Goal: Register for event/course

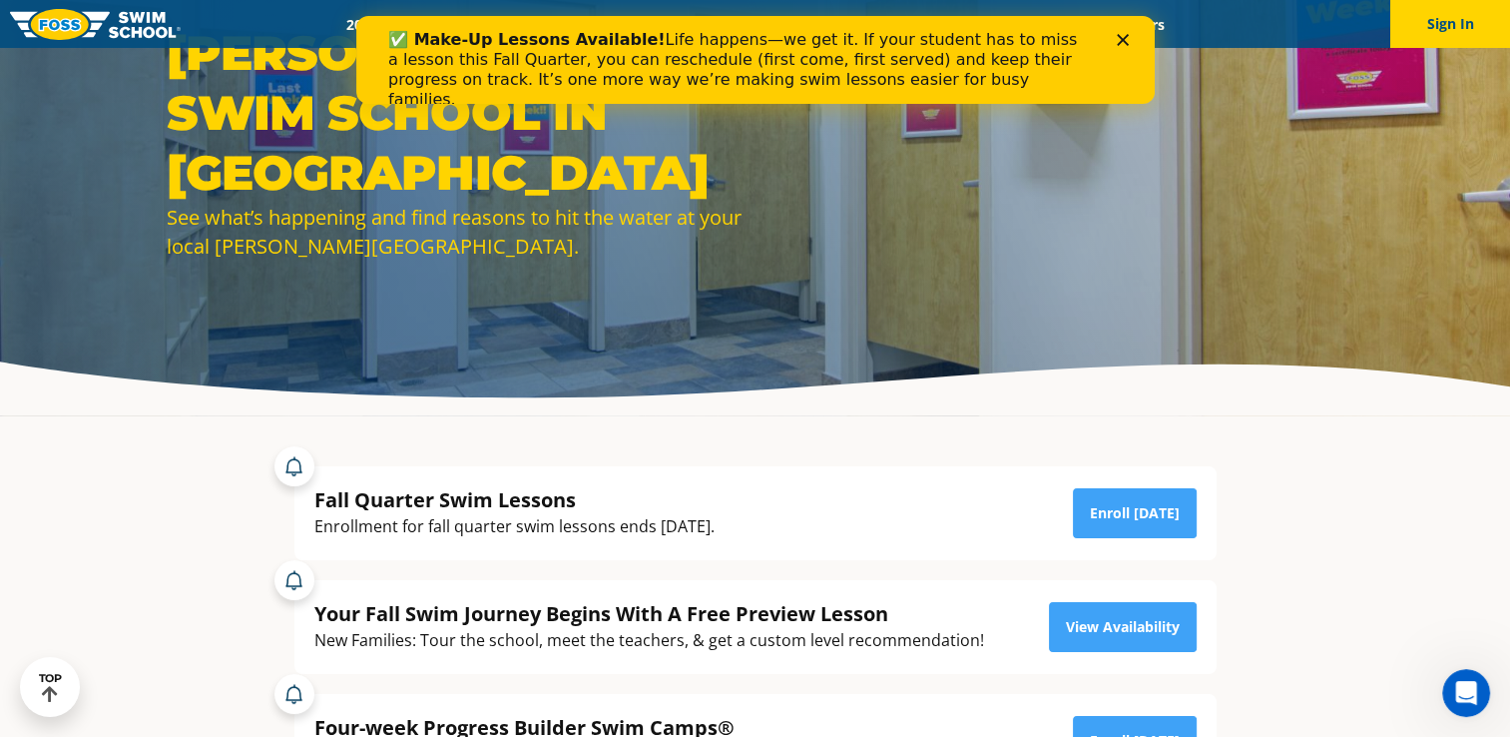
scroll to position [100, 0]
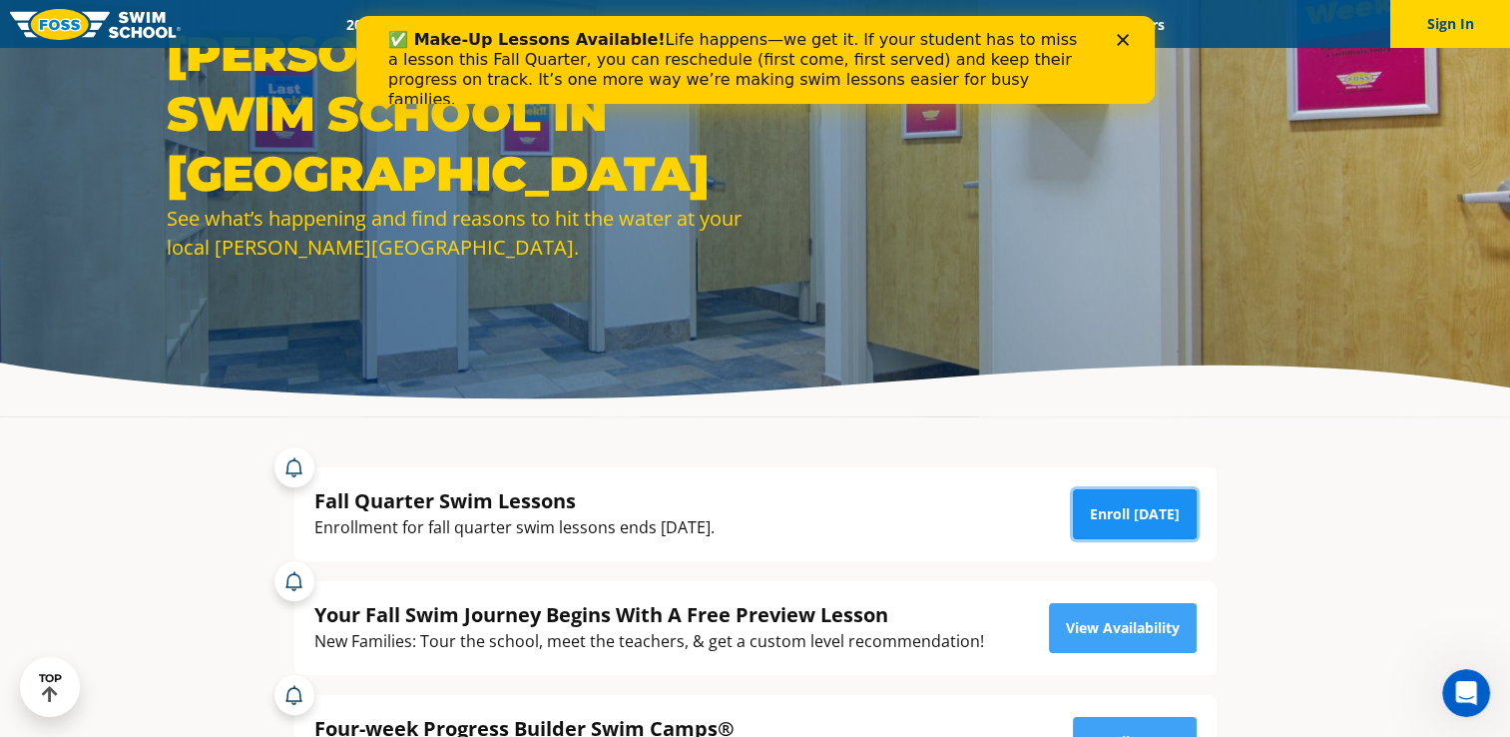
click at [1153, 516] on link "Enroll [DATE]" at bounding box center [1135, 514] width 124 height 50
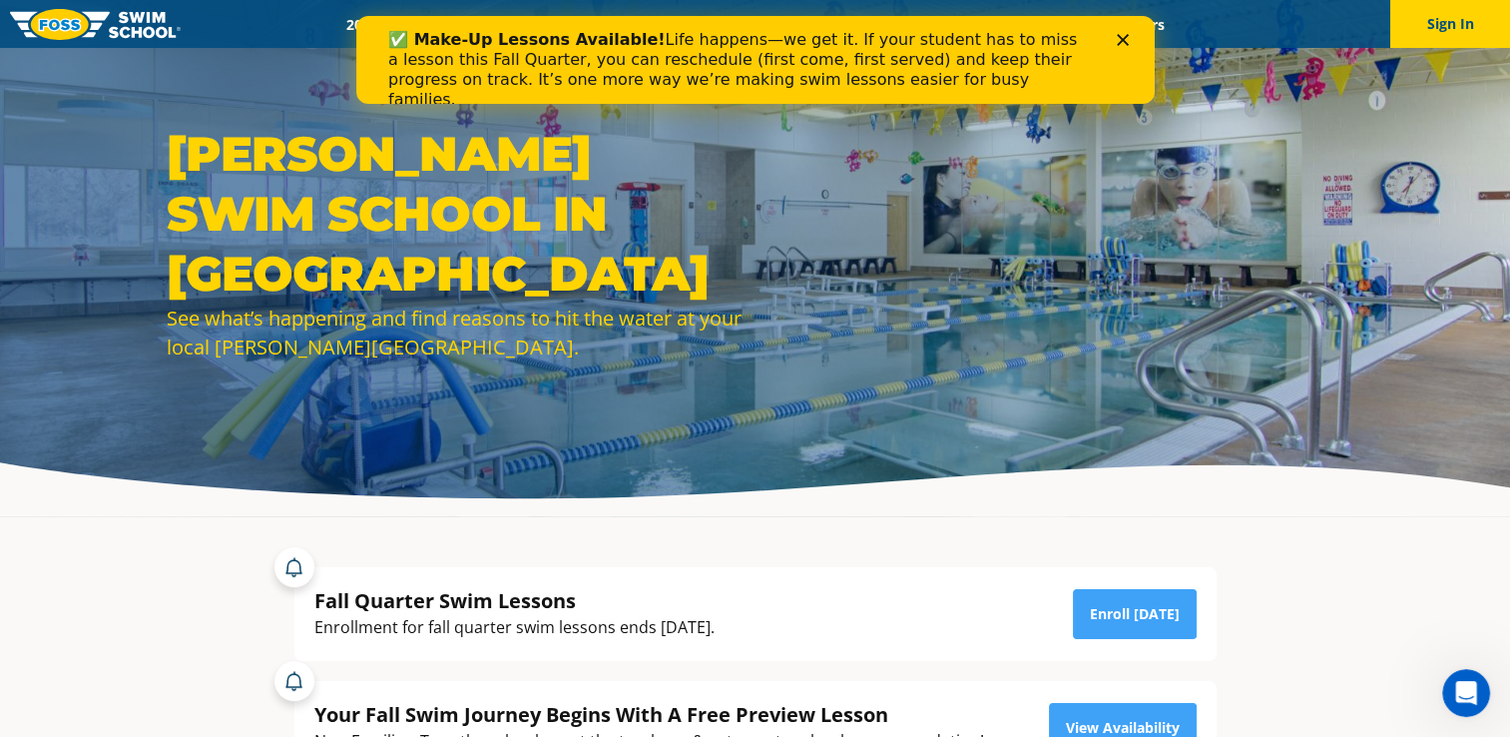
click at [351, 34] on div "Menu 2025 Calendar Schools Swim Path® Program About FOSS Swim Like Regan Blog C…" at bounding box center [755, 24] width 1510 height 48
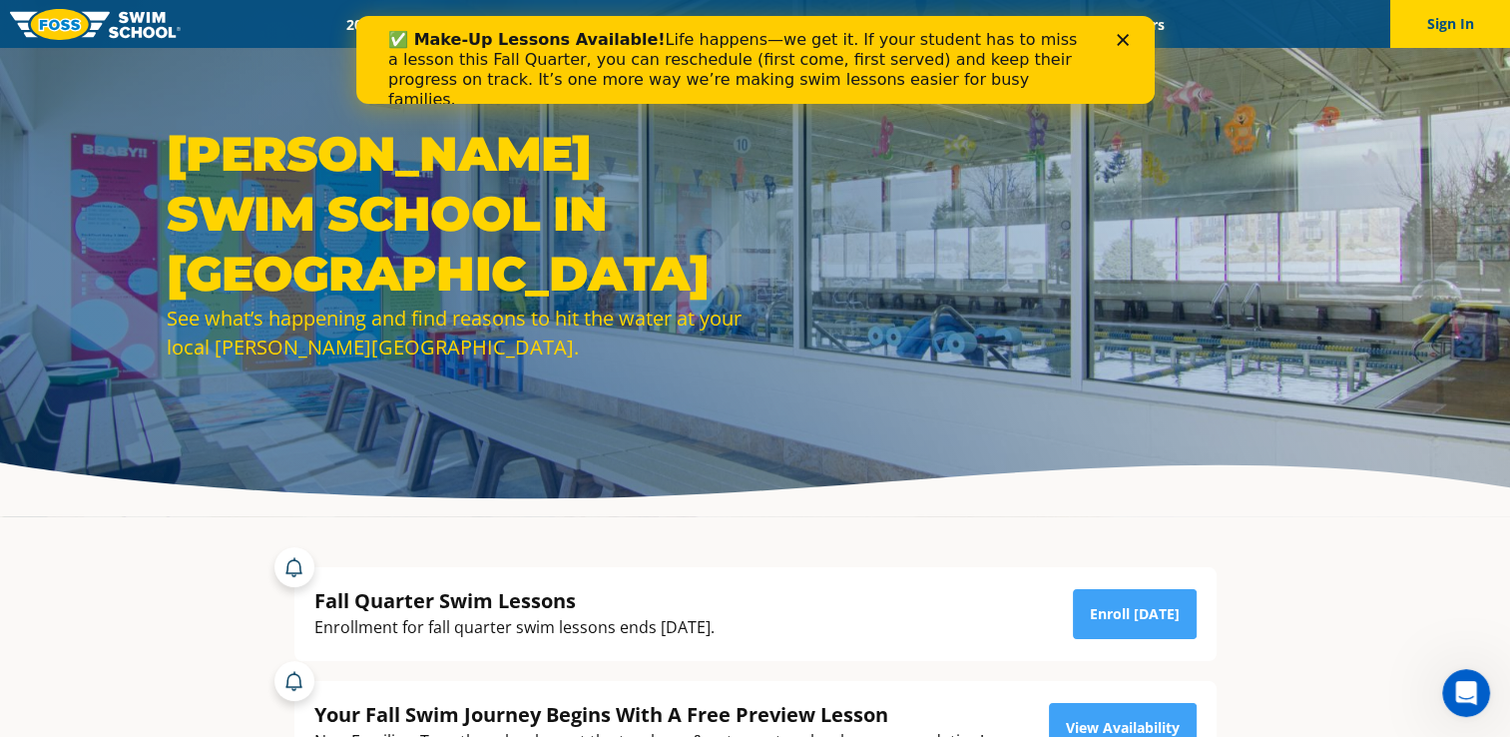
click at [264, 20] on div "2025 Calendar Schools Swim Path® Program About FOSS Swim Like Regan Blog Career…" at bounding box center [755, 24] width 1149 height 19
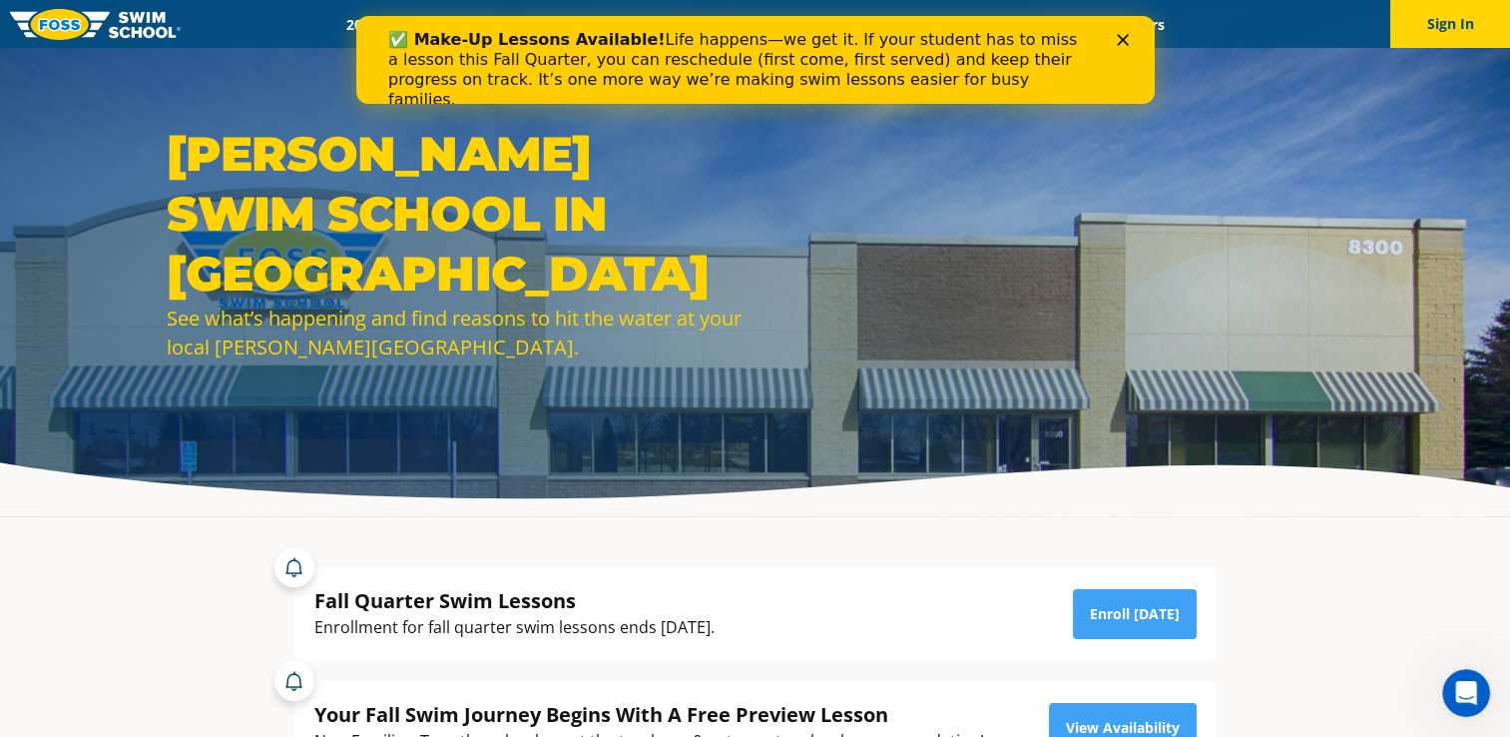
click at [1126, 42] on icon "Close" at bounding box center [1122, 40] width 12 height 12
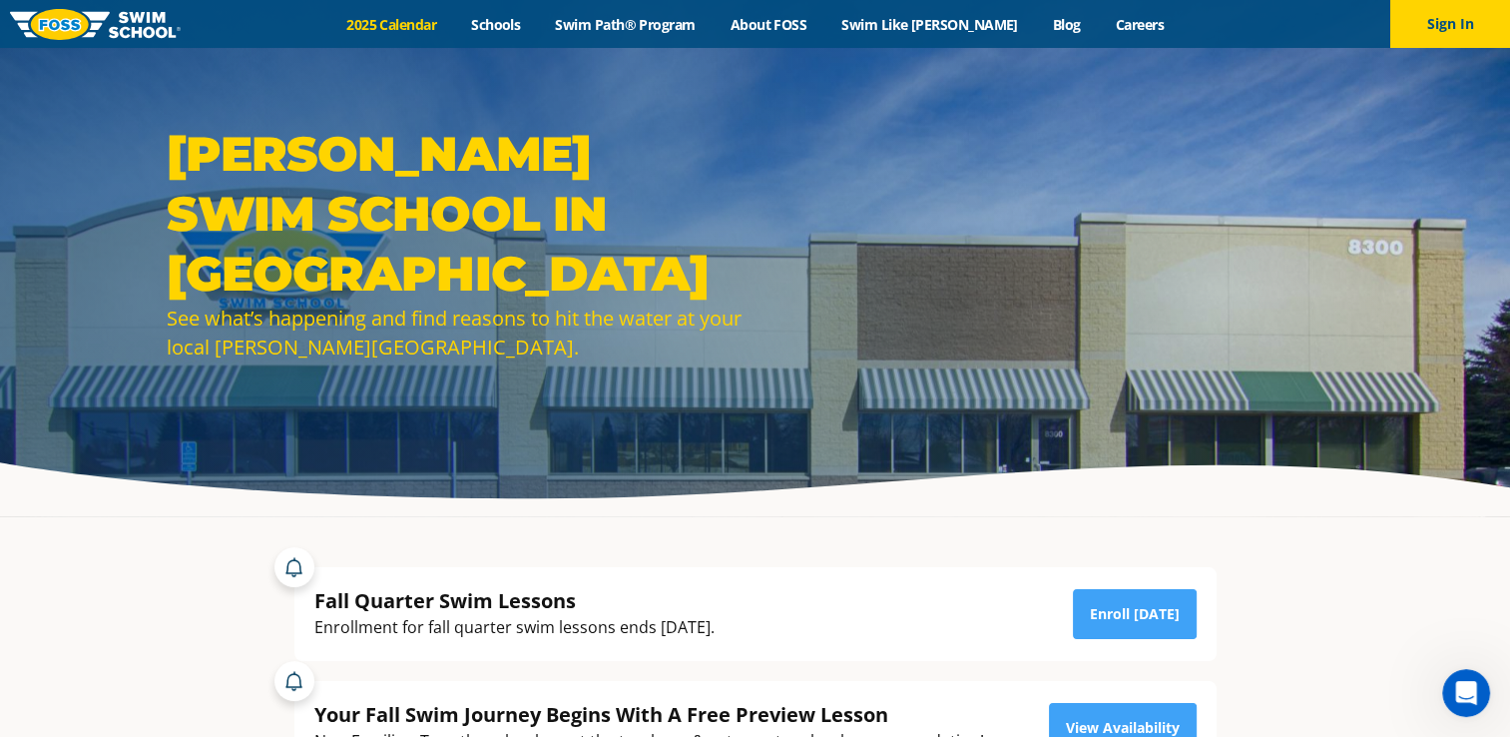
click at [436, 30] on link "2025 Calendar" at bounding box center [391, 24] width 125 height 19
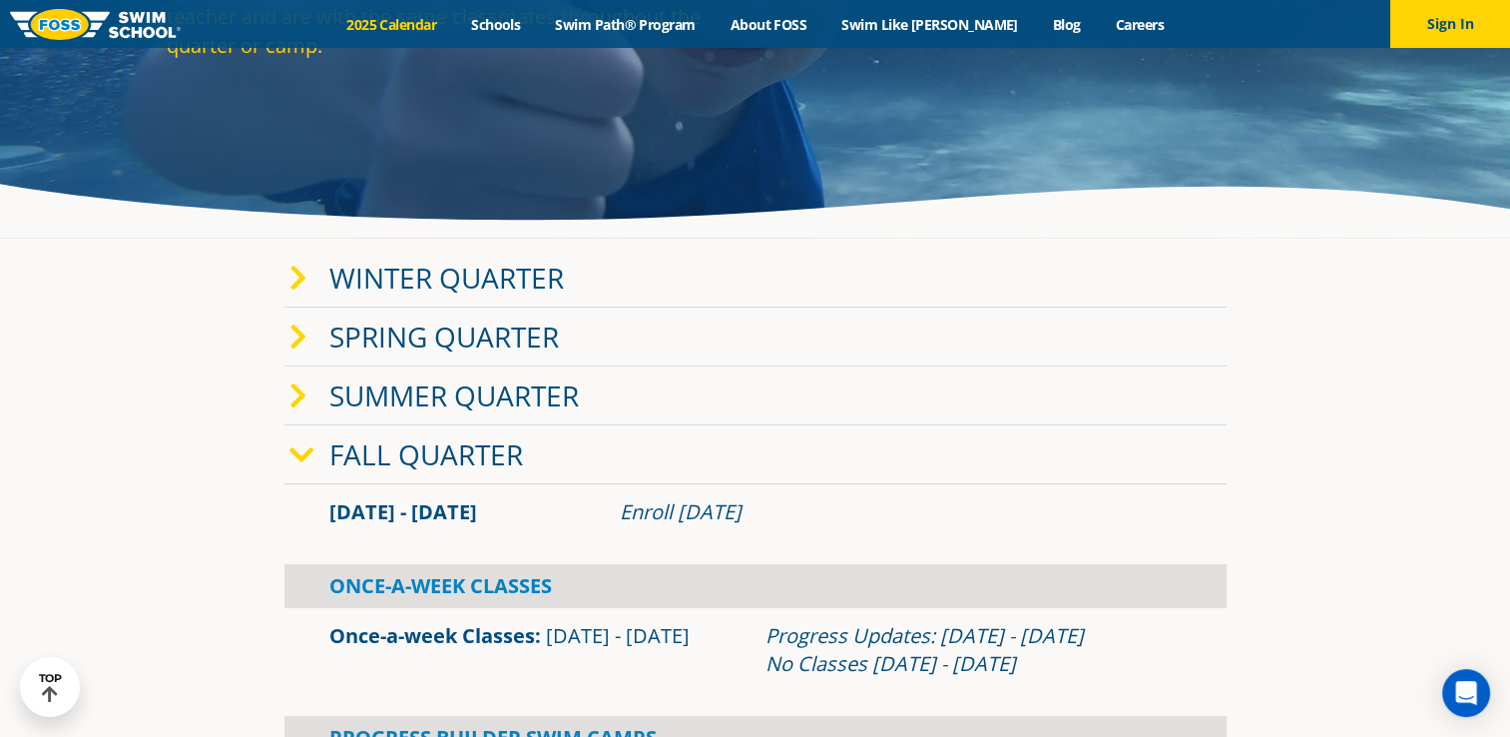
scroll to position [399, 0]
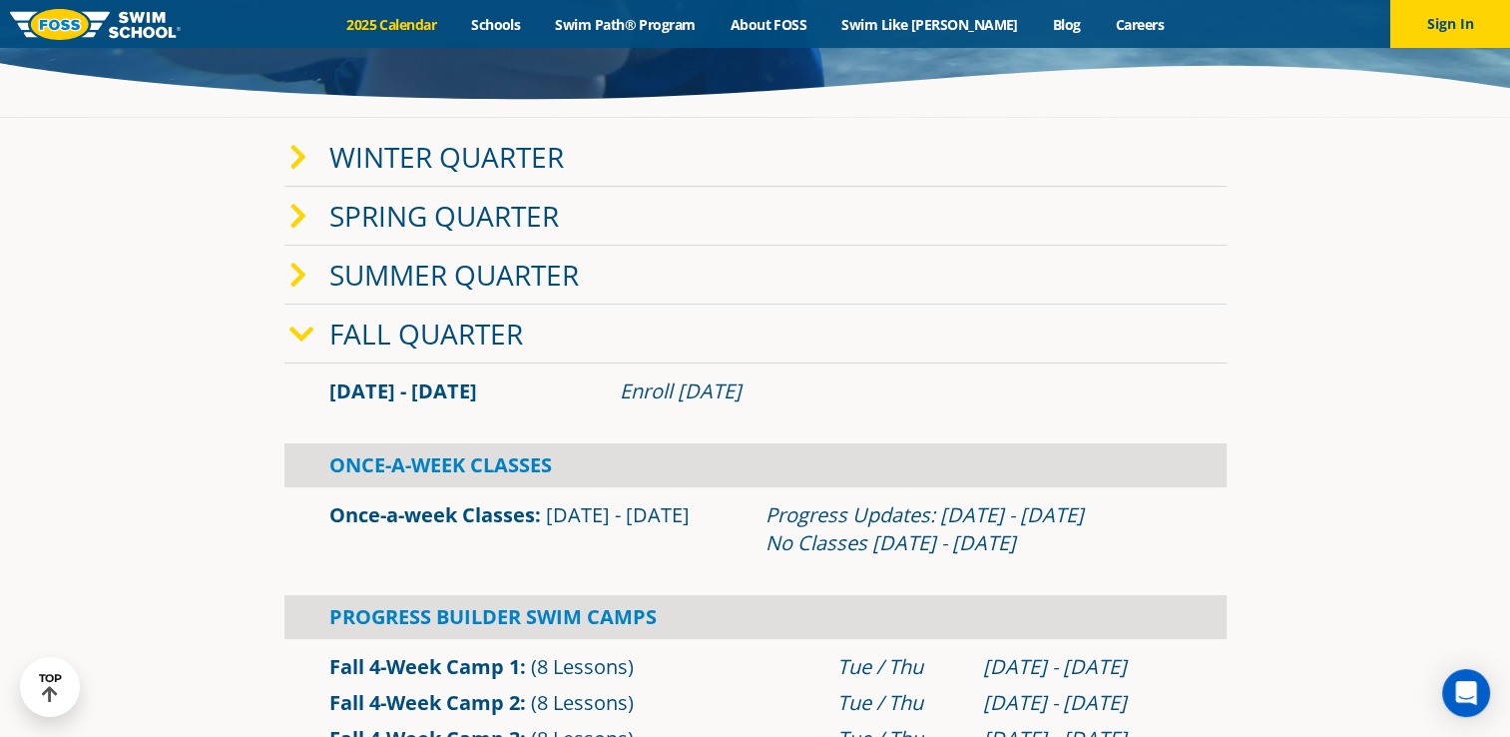
click at [296, 168] on icon at bounding box center [298, 158] width 18 height 28
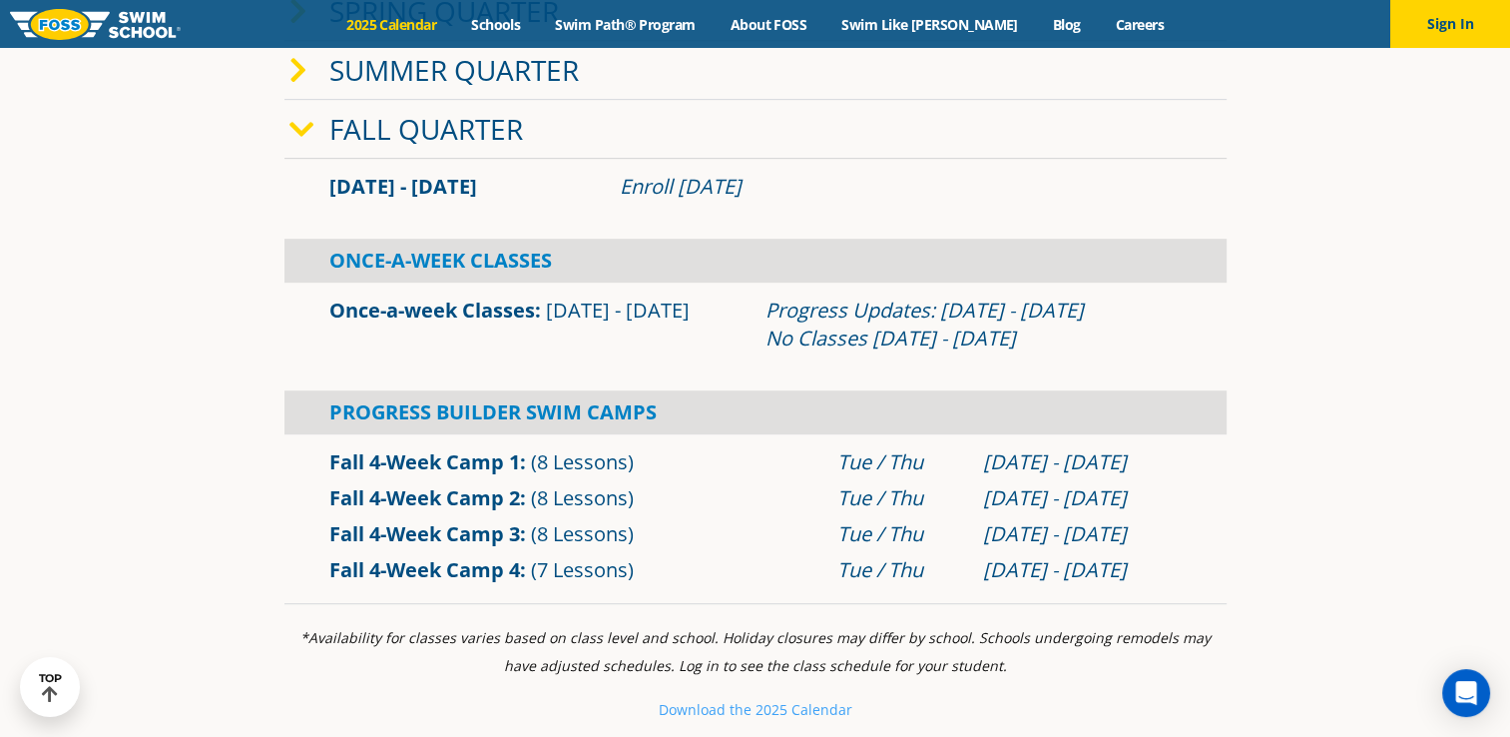
scroll to position [1098, 0]
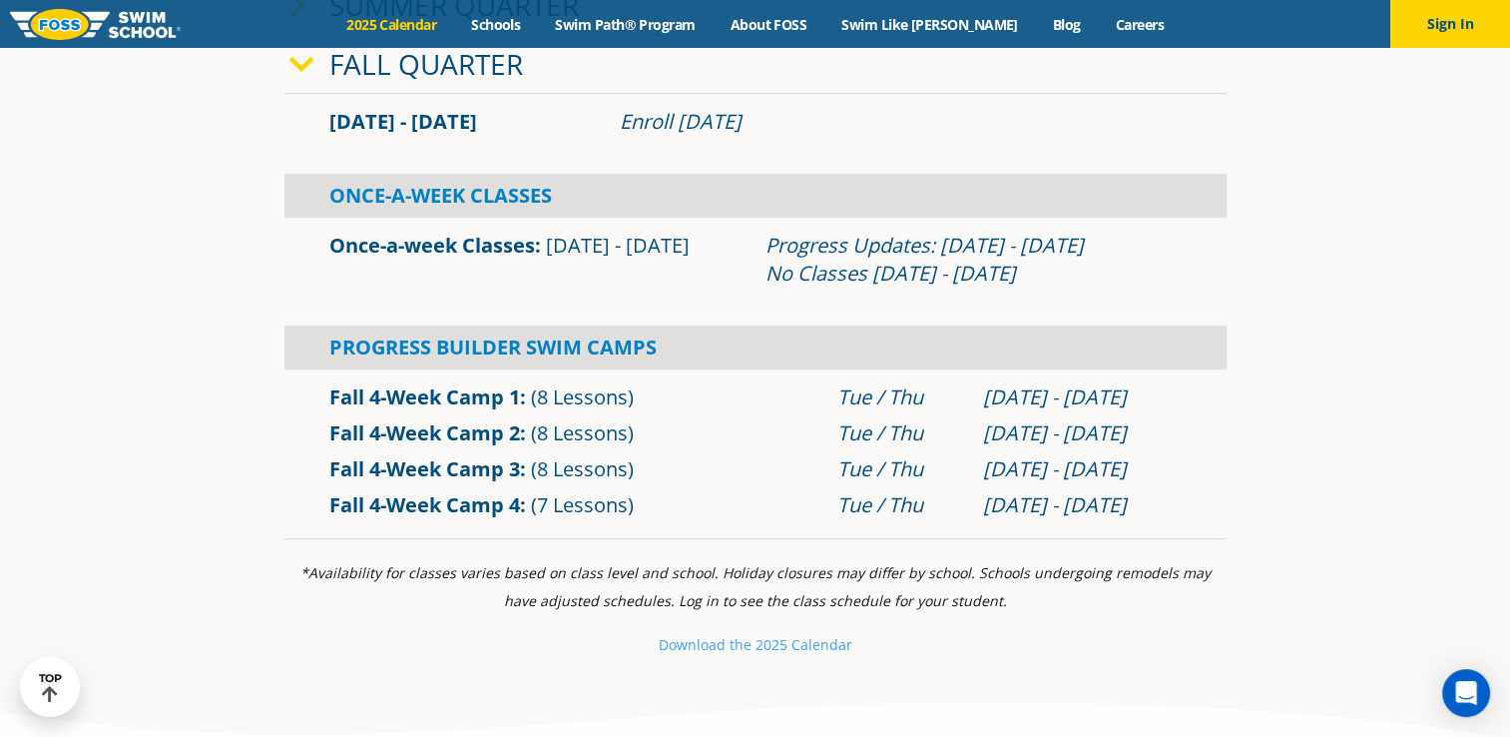
click at [486, 252] on link "Once-a-week Classes" at bounding box center [432, 245] width 206 height 27
